Goal: Transaction & Acquisition: Download file/media

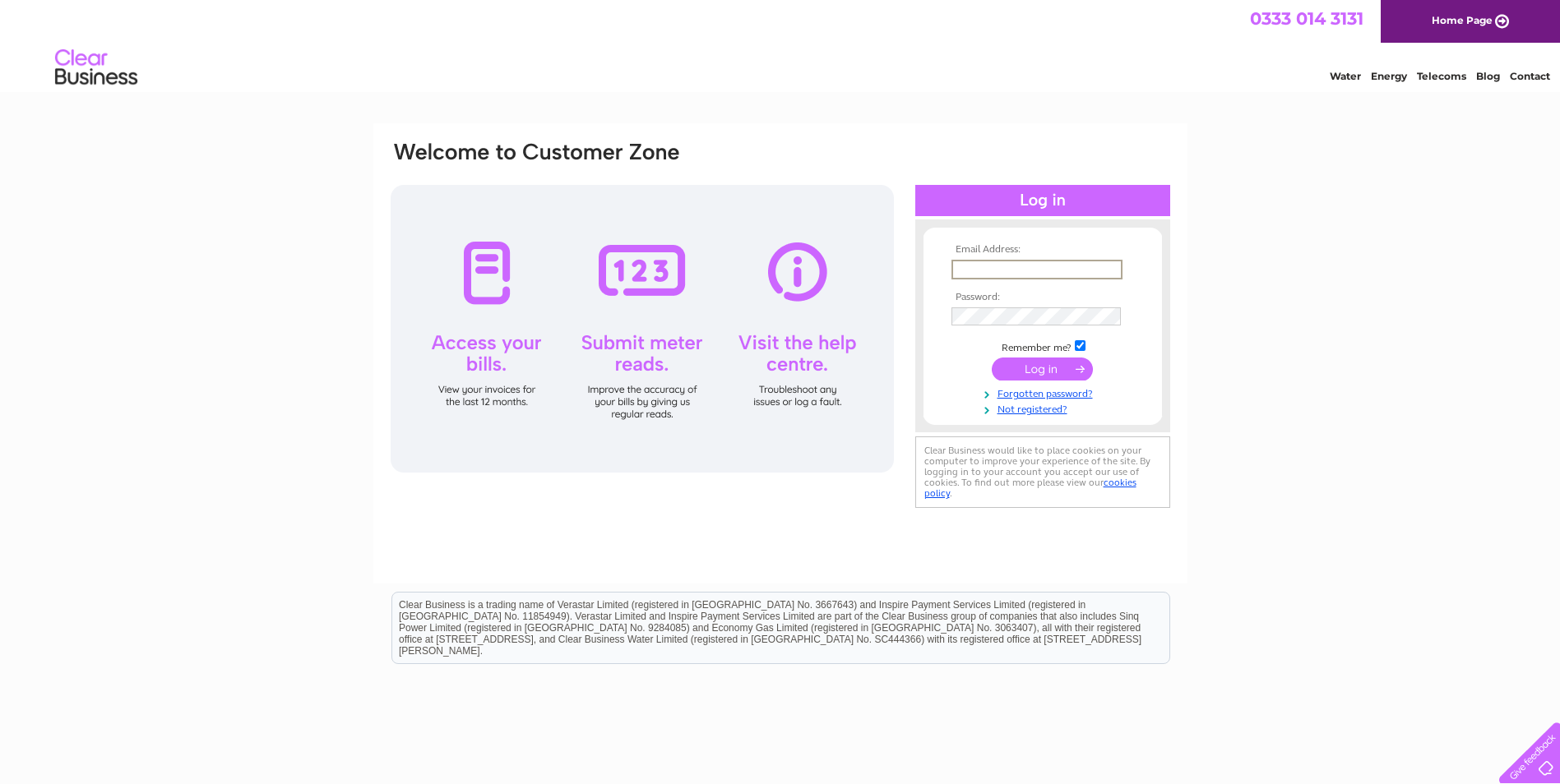
click at [1023, 270] on input "text" at bounding box center [1037, 269] width 171 height 19
type input "centro1@btinternet.com"
click at [998, 304] on td at bounding box center [1042, 315] width 191 height 26
click at [1061, 367] on input "submit" at bounding box center [1042, 367] width 101 height 23
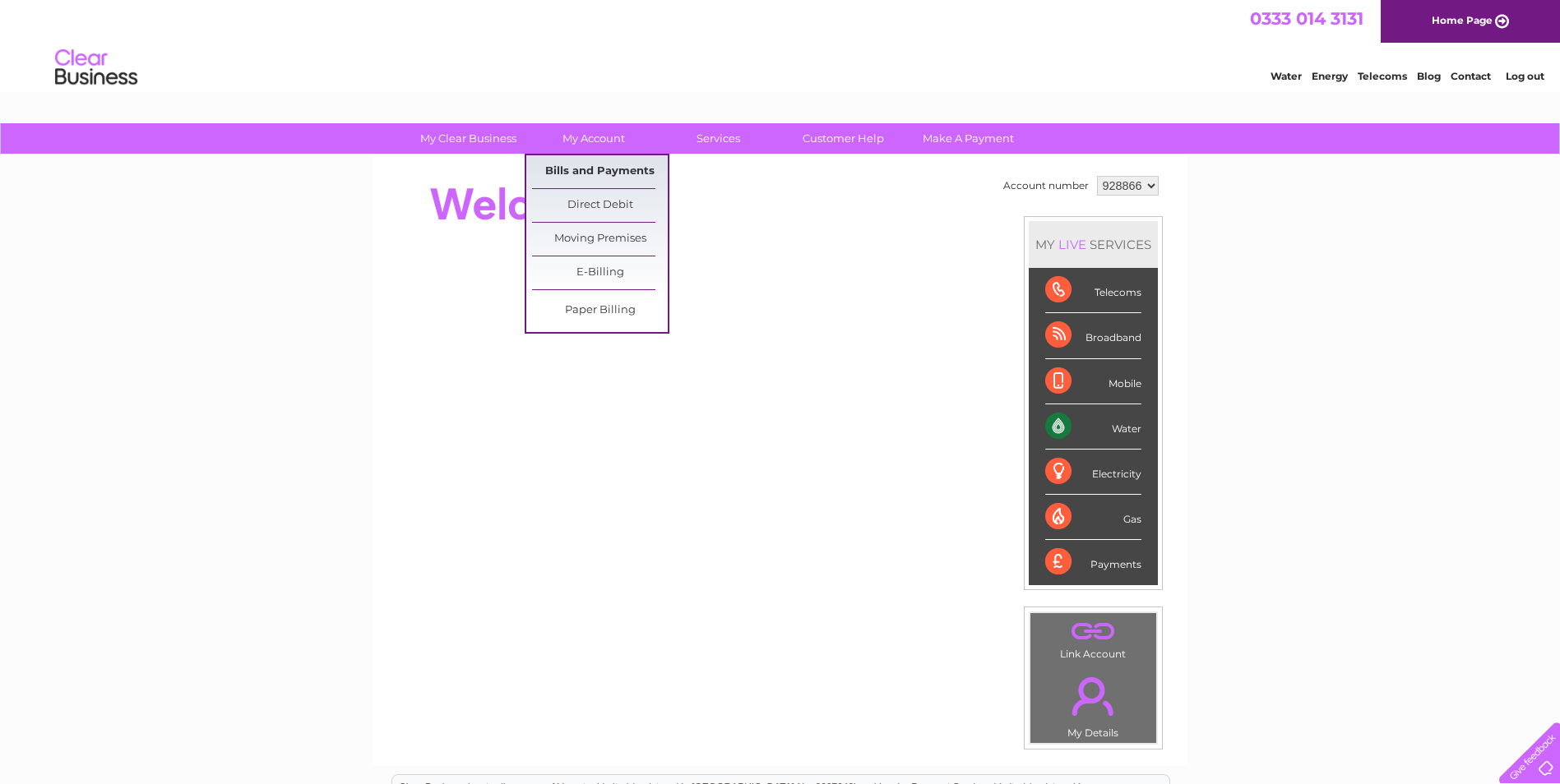
click at [592, 166] on link "Bills and Payments" at bounding box center [600, 172] width 136 height 33
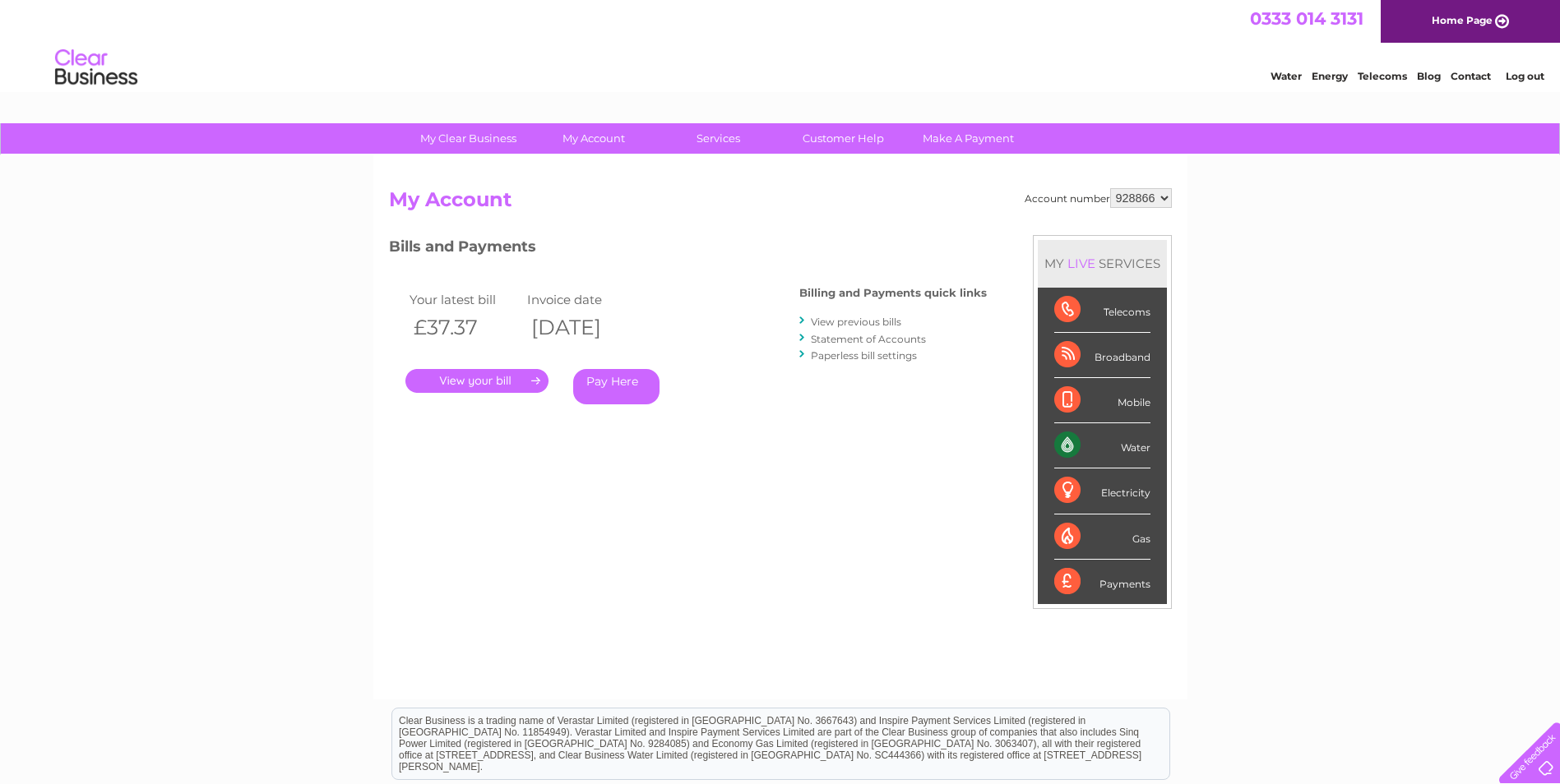
click at [522, 383] on link "." at bounding box center [477, 381] width 144 height 24
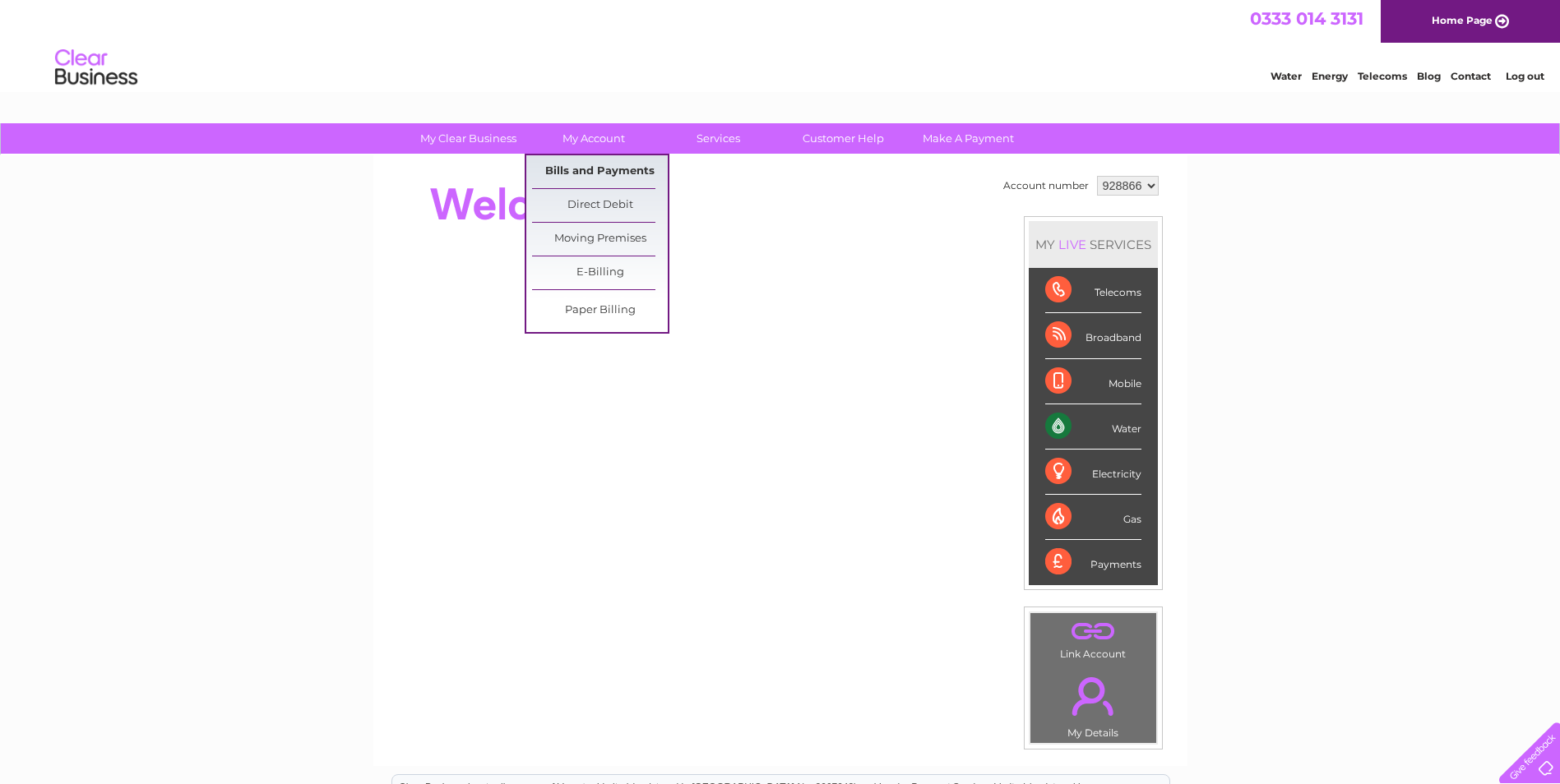
click at [604, 179] on link "Bills and Payments" at bounding box center [600, 172] width 136 height 33
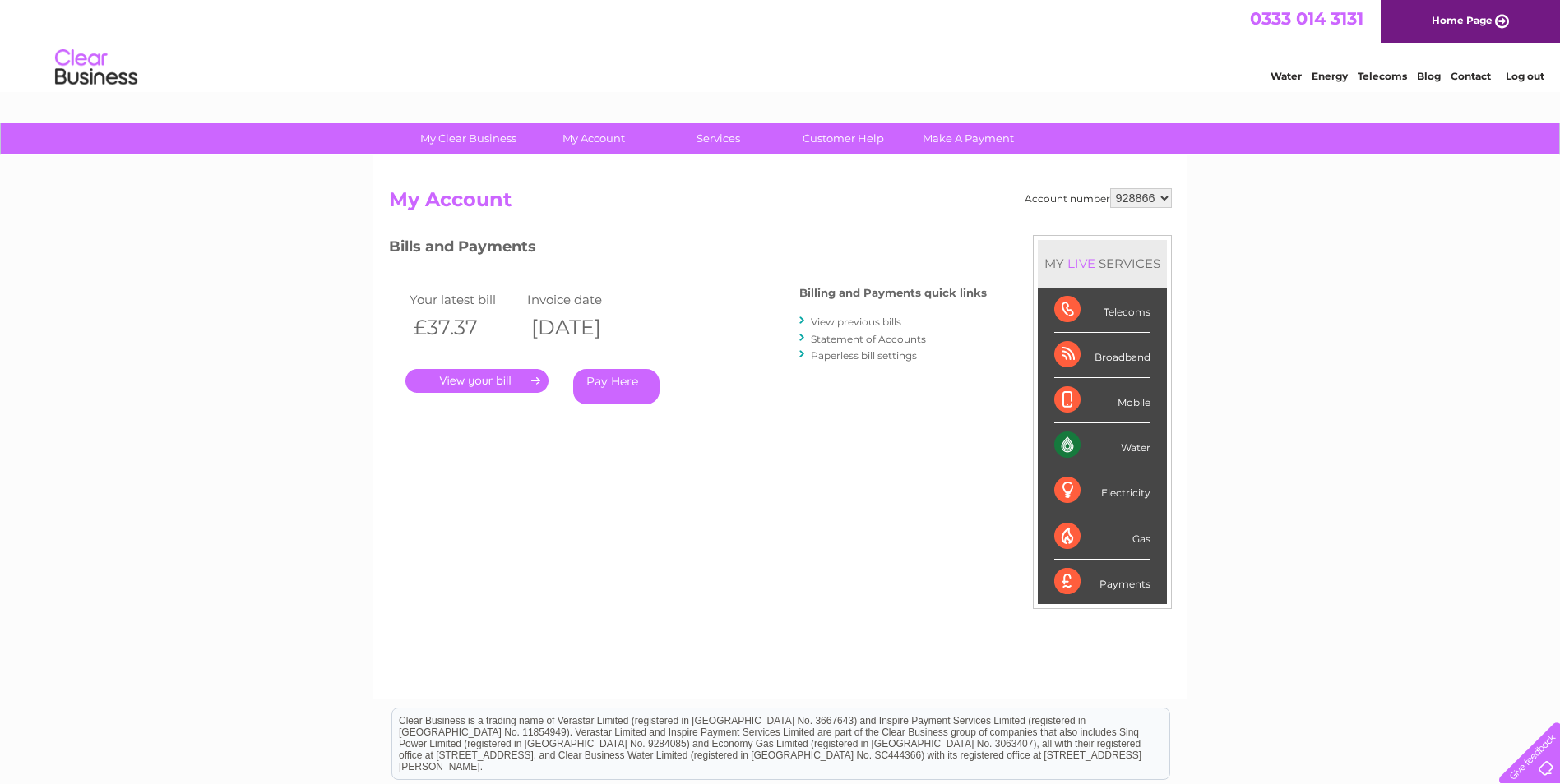
click at [831, 322] on link "View previous bills" at bounding box center [856, 321] width 91 height 12
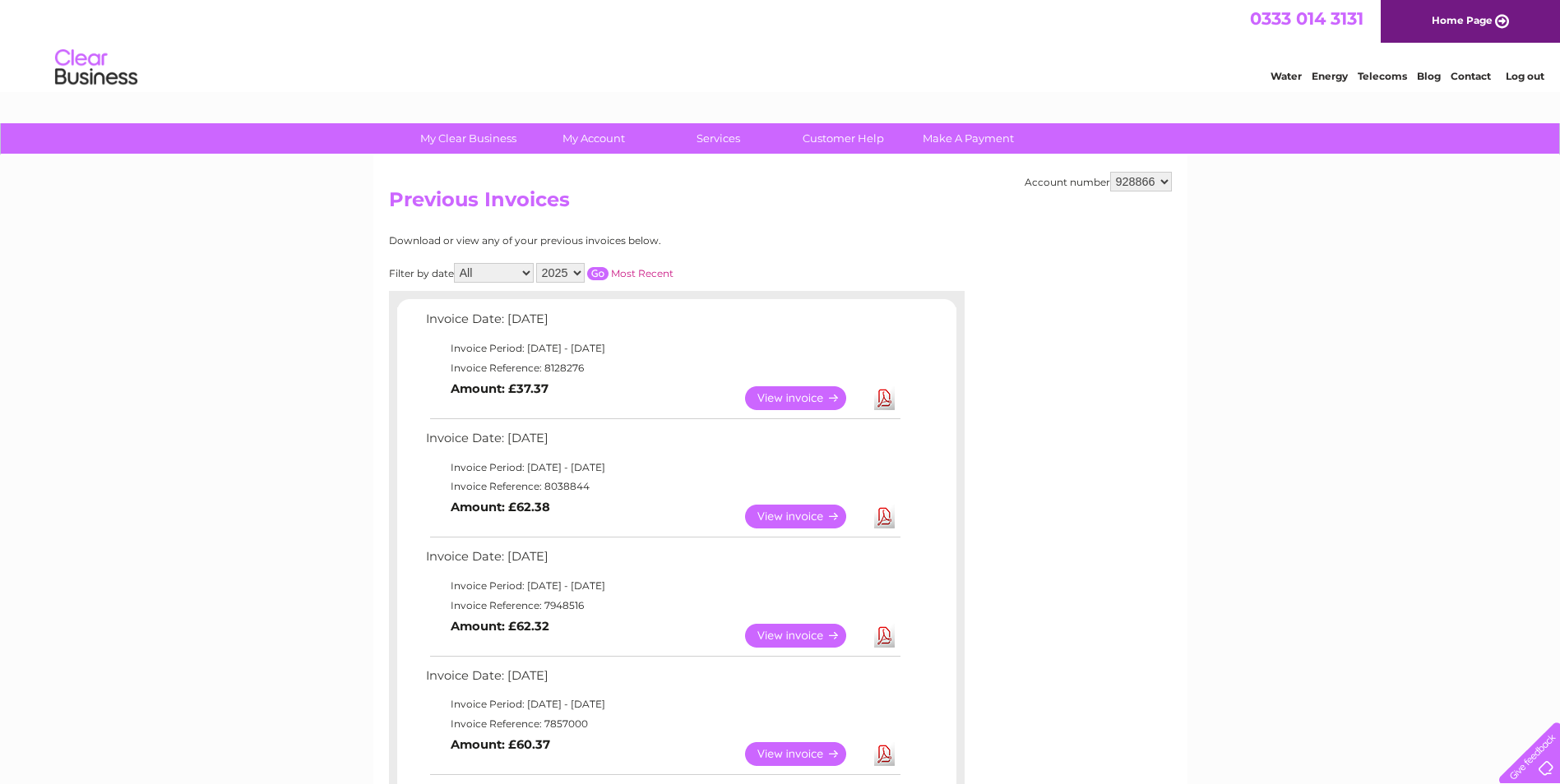
click at [882, 393] on link "Download" at bounding box center [884, 398] width 20 height 24
click at [783, 396] on link "View" at bounding box center [805, 398] width 121 height 24
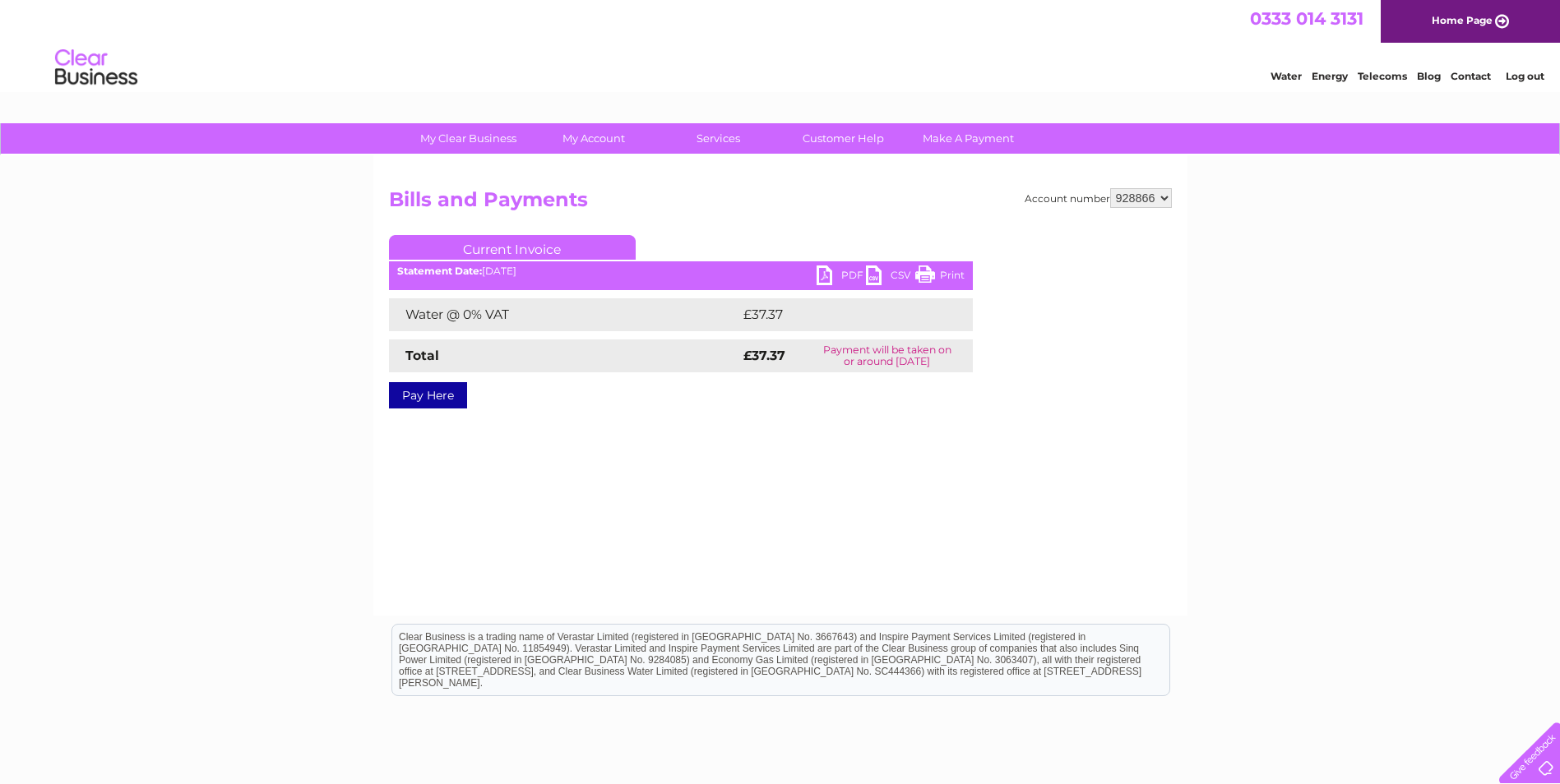
click at [834, 270] on link "PDF" at bounding box center [841, 278] width 49 height 24
click at [868, 275] on link "CSV" at bounding box center [890, 278] width 49 height 24
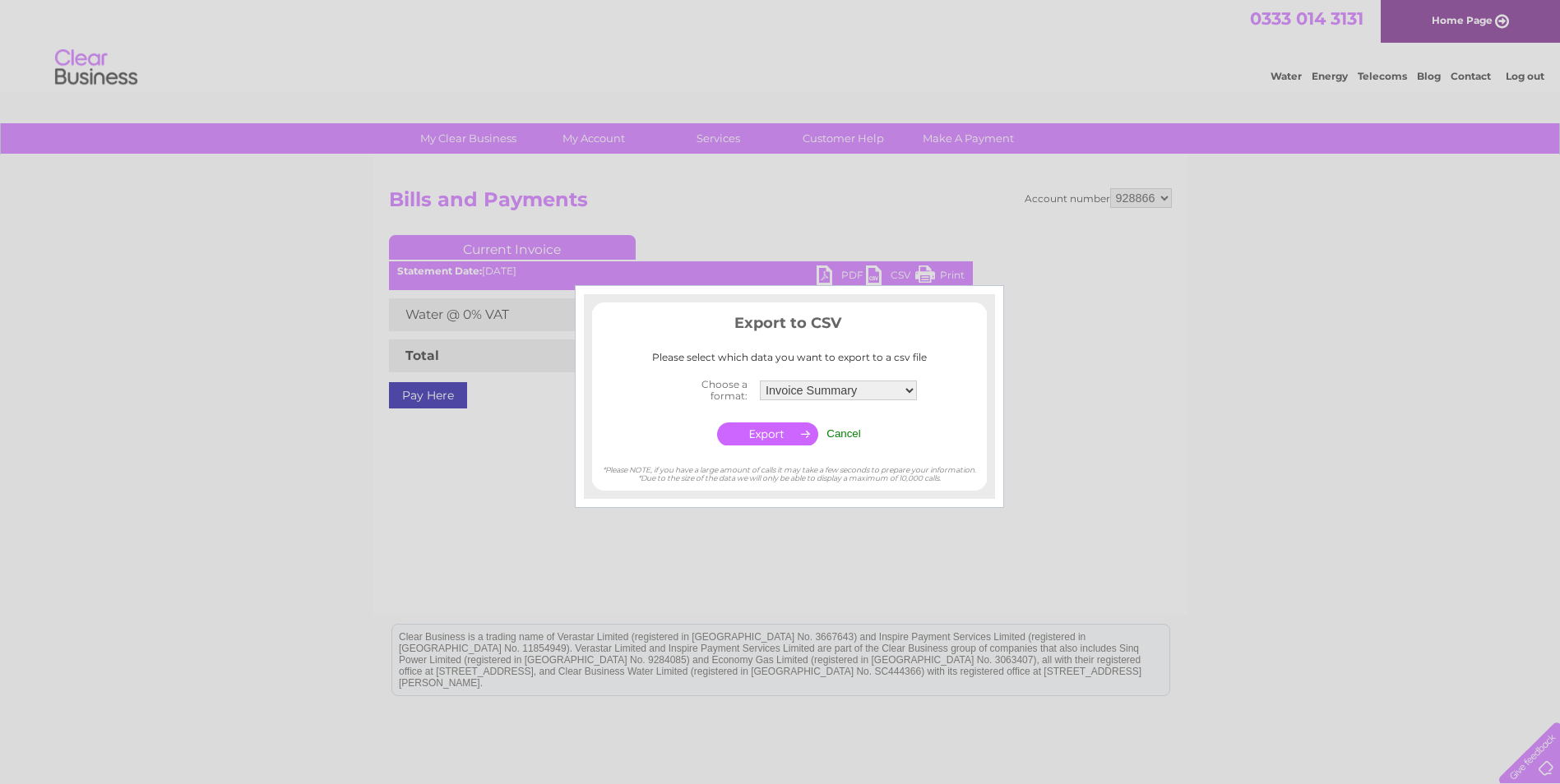
click at [834, 431] on input "Cancel" at bounding box center [843, 433] width 34 height 12
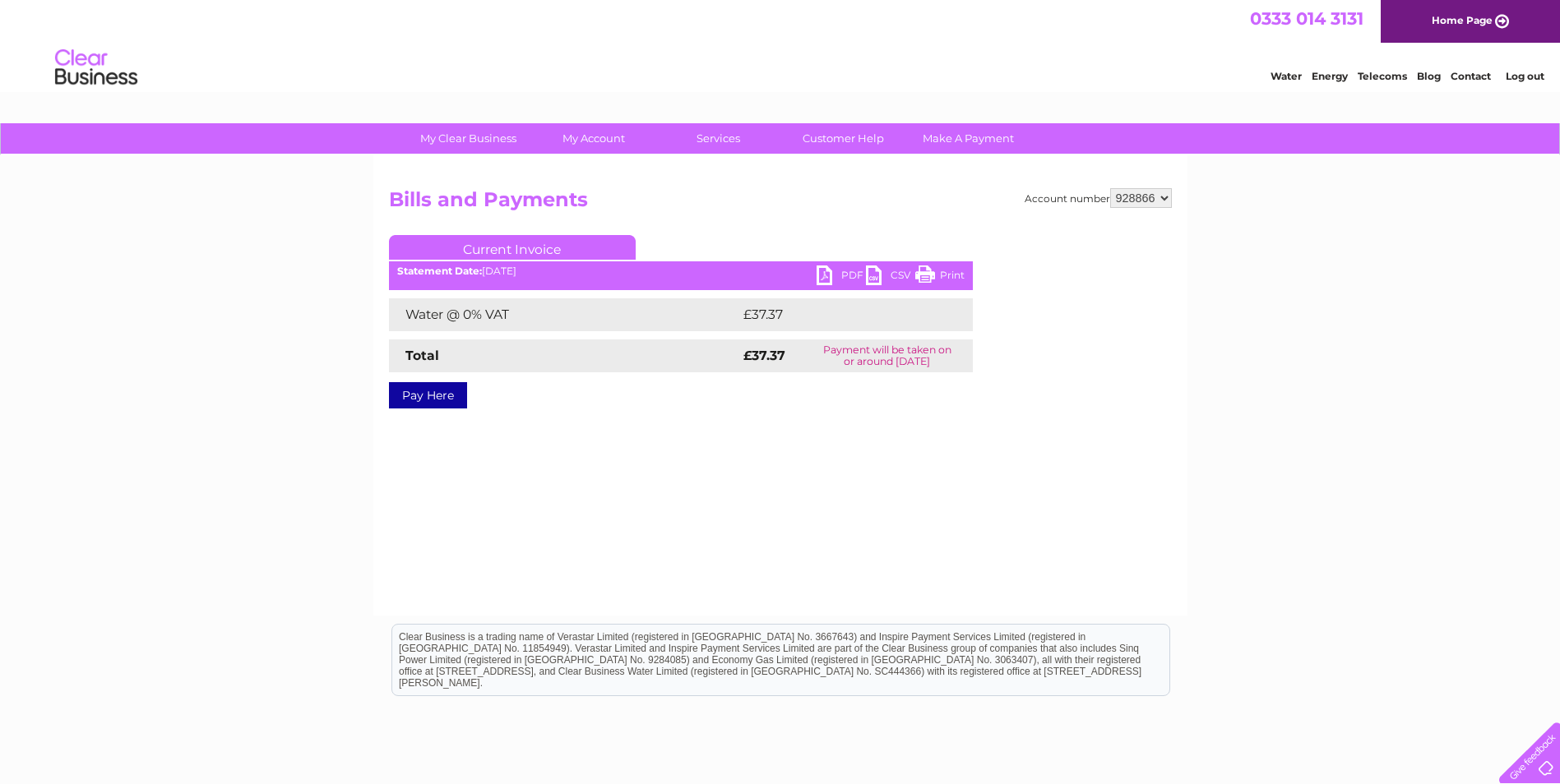
click at [825, 271] on link "PDF" at bounding box center [841, 278] width 49 height 24
click at [856, 270] on link "PDF" at bounding box center [841, 278] width 49 height 24
click at [891, 276] on link "CSV" at bounding box center [890, 278] width 49 height 24
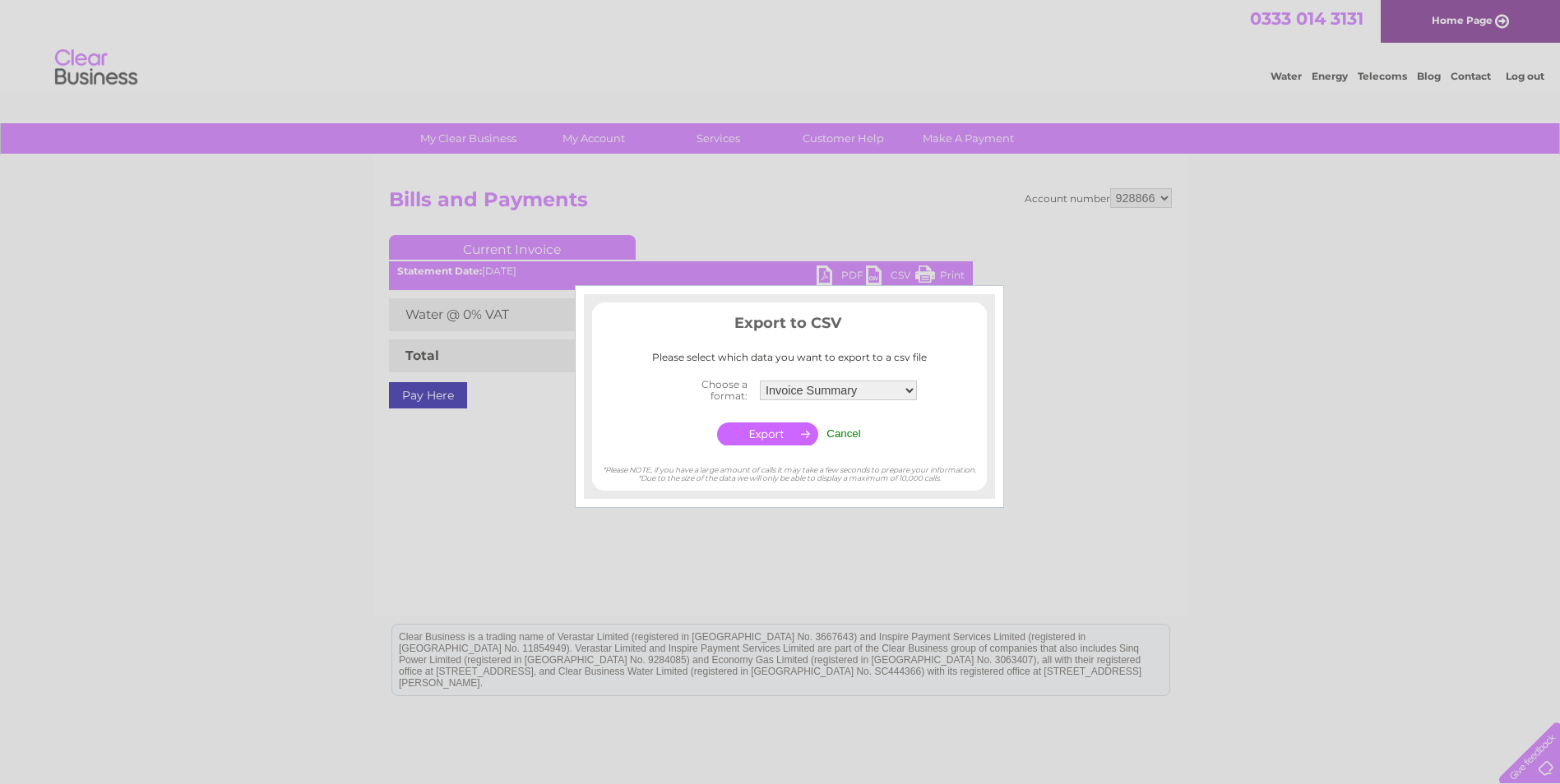
click at [1208, 323] on div at bounding box center [780, 392] width 1560 height 784
click at [842, 434] on input "Cancel" at bounding box center [843, 433] width 34 height 12
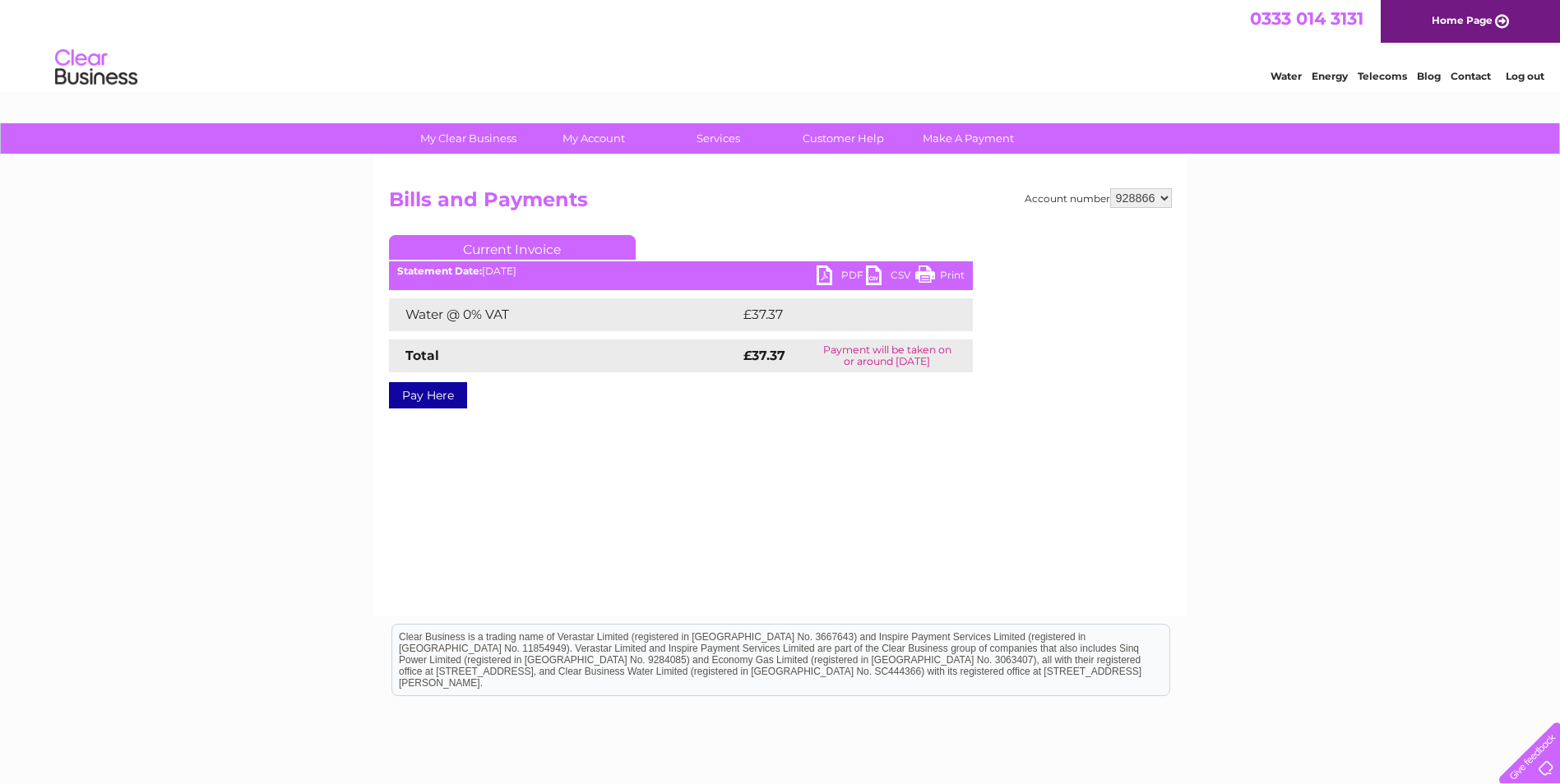
click at [834, 268] on link "PDF" at bounding box center [841, 278] width 49 height 24
click at [871, 279] on link "CSV" at bounding box center [890, 278] width 49 height 24
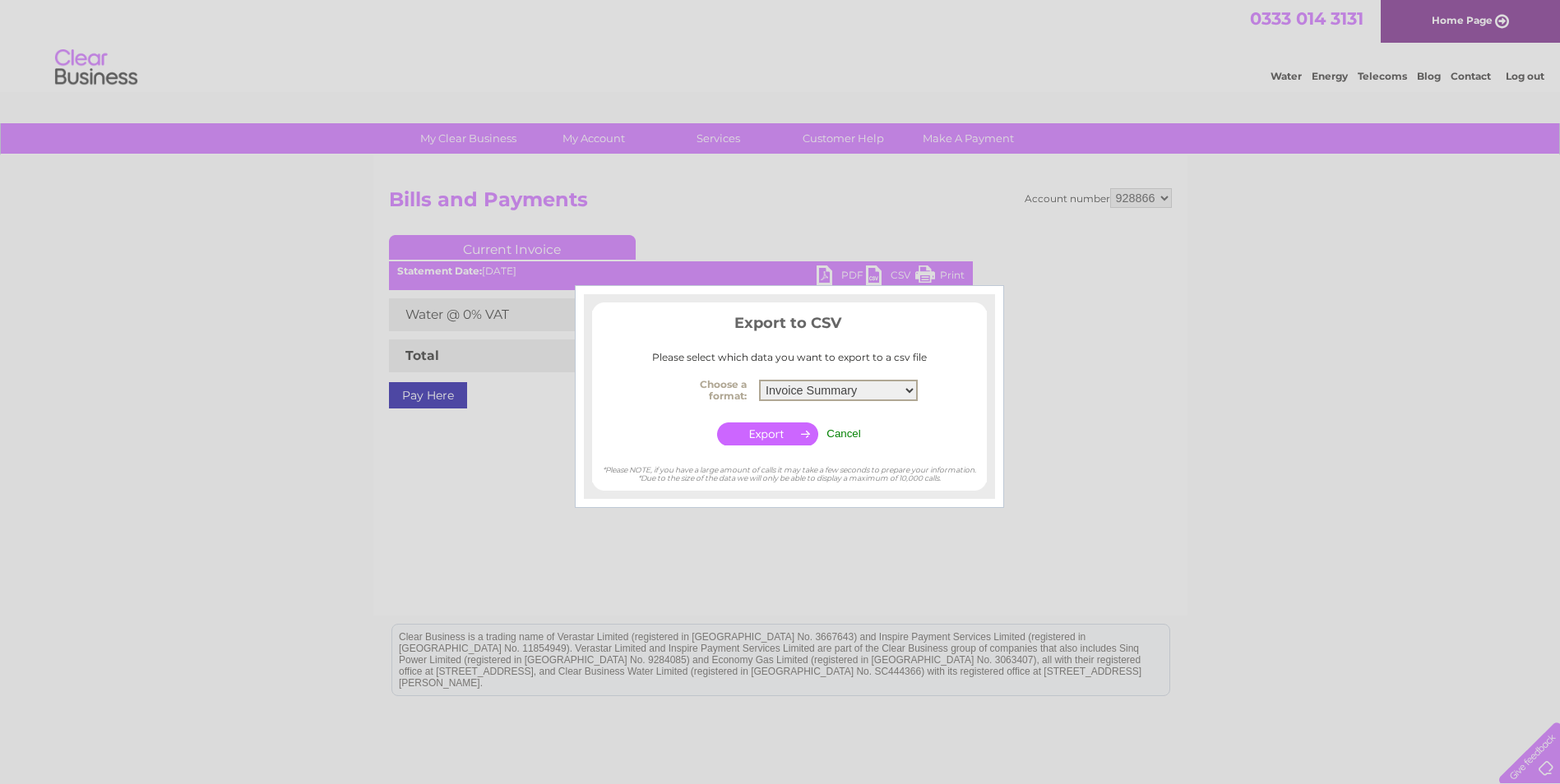
click at [908, 386] on select "Invoice Summary Service Charge Summary" at bounding box center [838, 390] width 158 height 21
click at [759, 380] on select "Invoice Summary Service Charge Summary" at bounding box center [838, 390] width 158 height 21
click at [777, 433] on input "button" at bounding box center [767, 434] width 101 height 23
